Goal: Transaction & Acquisition: Purchase product/service

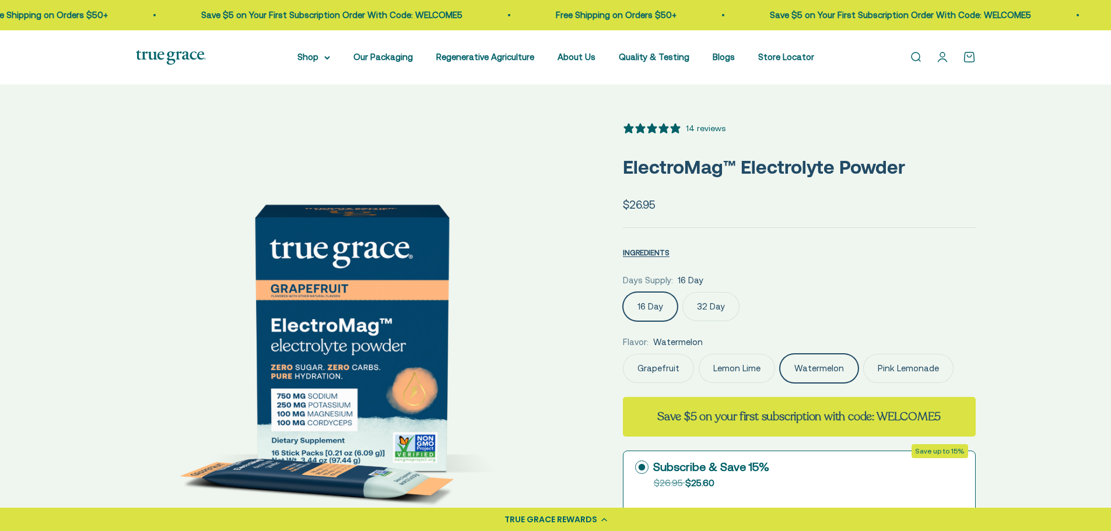
select select "3"
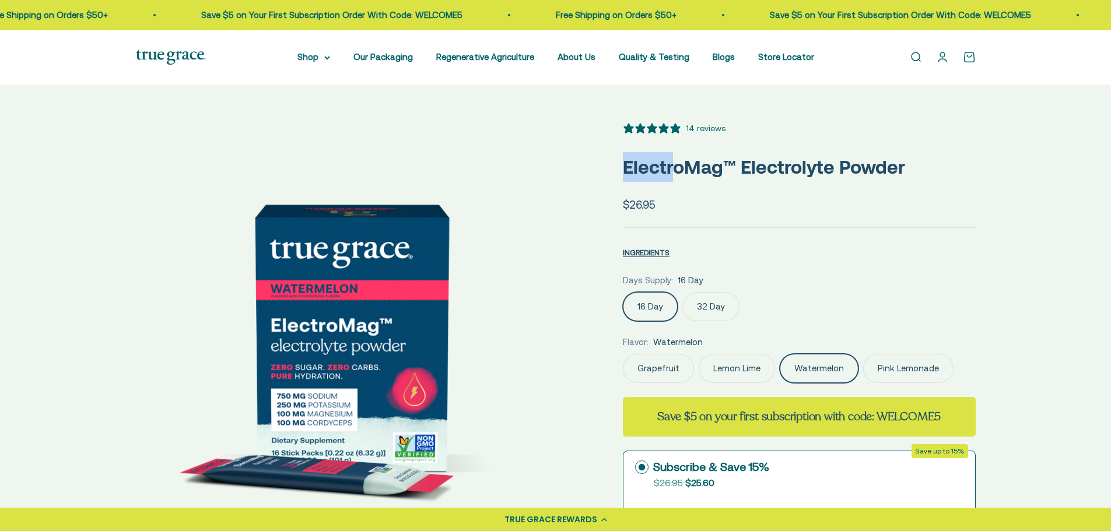
drag, startPoint x: 615, startPoint y: 165, endPoint x: 677, endPoint y: 159, distance: 62.7
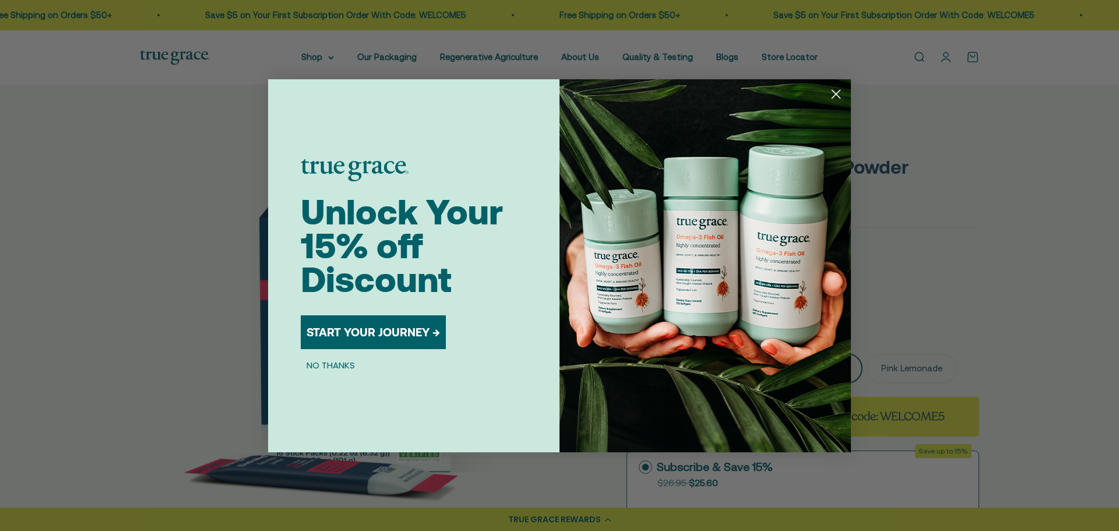
click at [835, 88] on circle "Close dialog" at bounding box center [836, 93] width 19 height 19
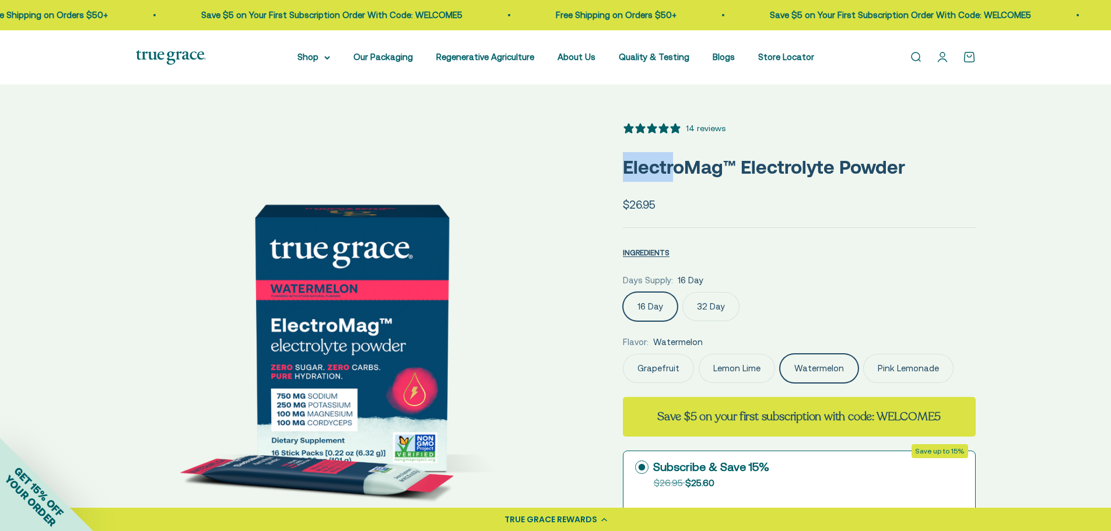
drag, startPoint x: 613, startPoint y: 166, endPoint x: 906, endPoint y: 173, distance: 293.3
copy p "ElectroMag™ Electrolyte Powder"
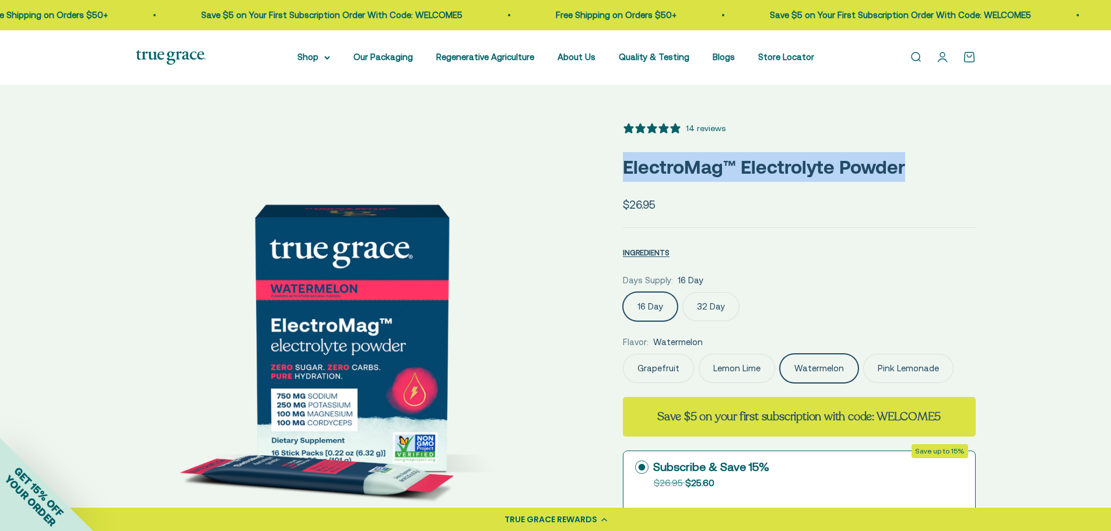
copy p "ElectroMag™ Electrolyte Powder"
